Goal: Task Accomplishment & Management: Use online tool/utility

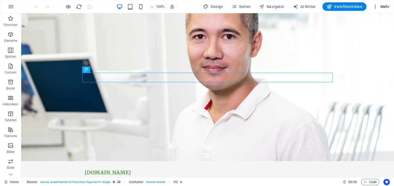
click at [375, 7] on icon "button" at bounding box center [374, 6] width 5 height 5
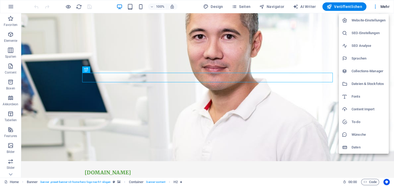
click at [12, 7] on div at bounding box center [197, 93] width 394 height 186
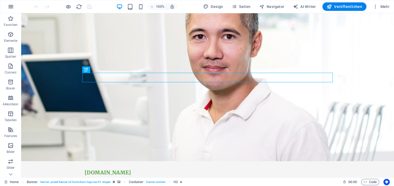
click at [10, 7] on icon "button" at bounding box center [11, 6] width 6 height 6
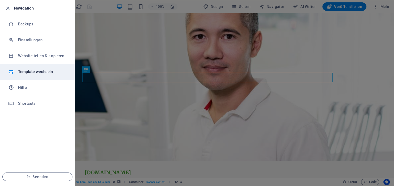
click at [39, 74] on h6 "Template wechseln" at bounding box center [42, 72] width 49 height 6
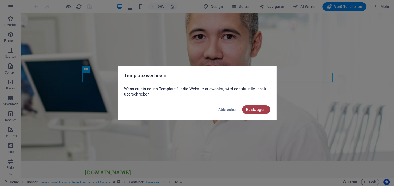
click at [256, 110] on span "Bestätigen" at bounding box center [256, 110] width 20 height 4
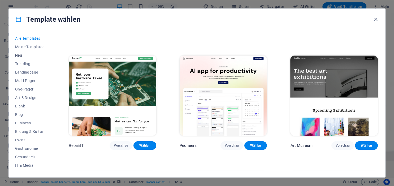
click at [20, 55] on span "Neu" at bounding box center [30, 55] width 30 height 4
click at [27, 62] on span "Trending" at bounding box center [30, 64] width 30 height 4
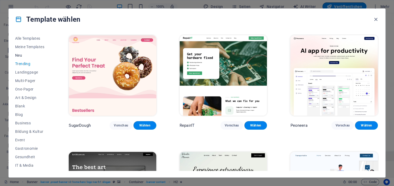
click at [23, 55] on span "Neu" at bounding box center [30, 55] width 30 height 4
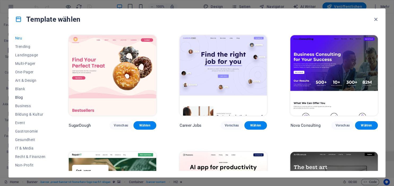
scroll to position [24, 0]
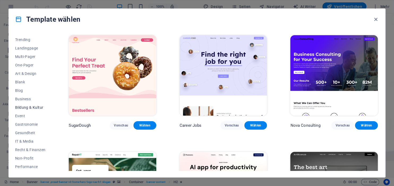
click at [34, 106] on span "Bildung & Kultur" at bounding box center [30, 107] width 30 height 4
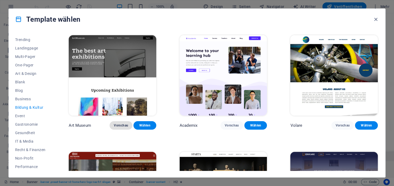
click at [117, 125] on span "Vorschau" at bounding box center [121, 126] width 14 height 4
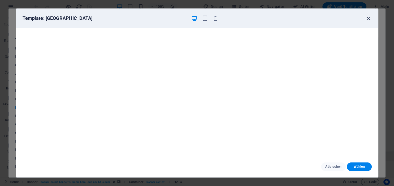
click at [367, 18] on icon "button" at bounding box center [368, 18] width 6 height 6
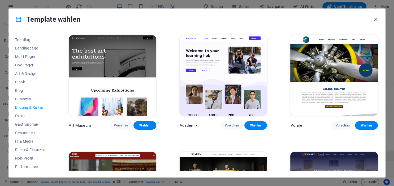
click at [94, 54] on img at bounding box center [112, 75] width 87 height 81
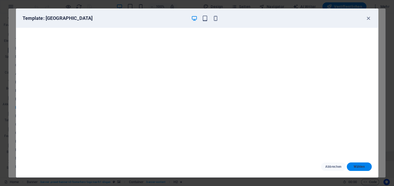
click at [357, 169] on span "Wählen" at bounding box center [359, 167] width 16 height 4
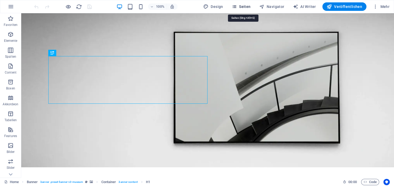
click at [244, 6] on span "Seiten" at bounding box center [240, 6] width 19 height 5
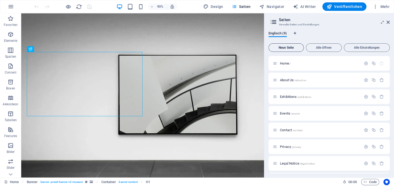
click at [292, 48] on span "Neue Seite" at bounding box center [286, 47] width 30 height 3
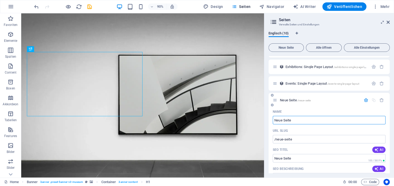
scroll to position [17, 0]
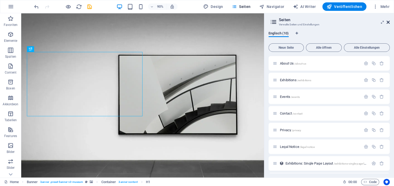
click at [388, 22] on icon at bounding box center [387, 22] width 3 height 4
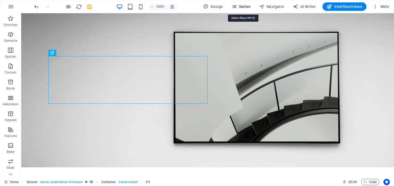
click at [249, 4] on button "Seiten" at bounding box center [240, 6] width 23 height 8
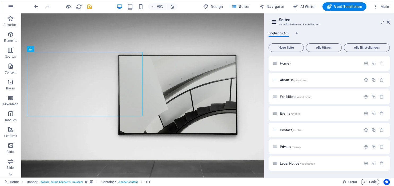
scroll to position [119, 0]
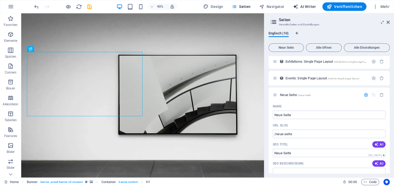
click at [306, 5] on span "AI Writer" at bounding box center [304, 6] width 23 height 5
select select "English"
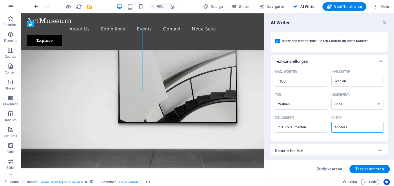
scroll to position [28, 0]
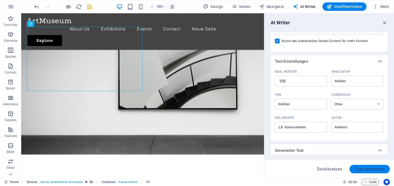
click at [378, 170] on span "Text generieren" at bounding box center [369, 169] width 29 height 4
type textarea "x"
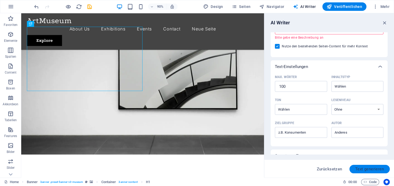
click at [370, 172] on span "Text generieren" at bounding box center [369, 169] width 29 height 4
type textarea "x"
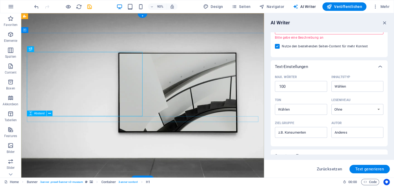
scroll to position [0, 0]
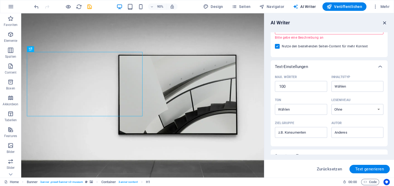
click at [385, 23] on icon "button" at bounding box center [384, 23] width 6 height 6
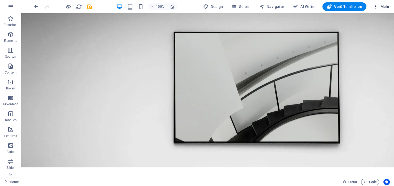
click at [385, 6] on span "Mehr" at bounding box center [380, 6] width 17 height 5
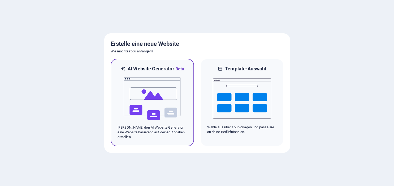
click at [144, 79] on img at bounding box center [152, 98] width 58 height 53
